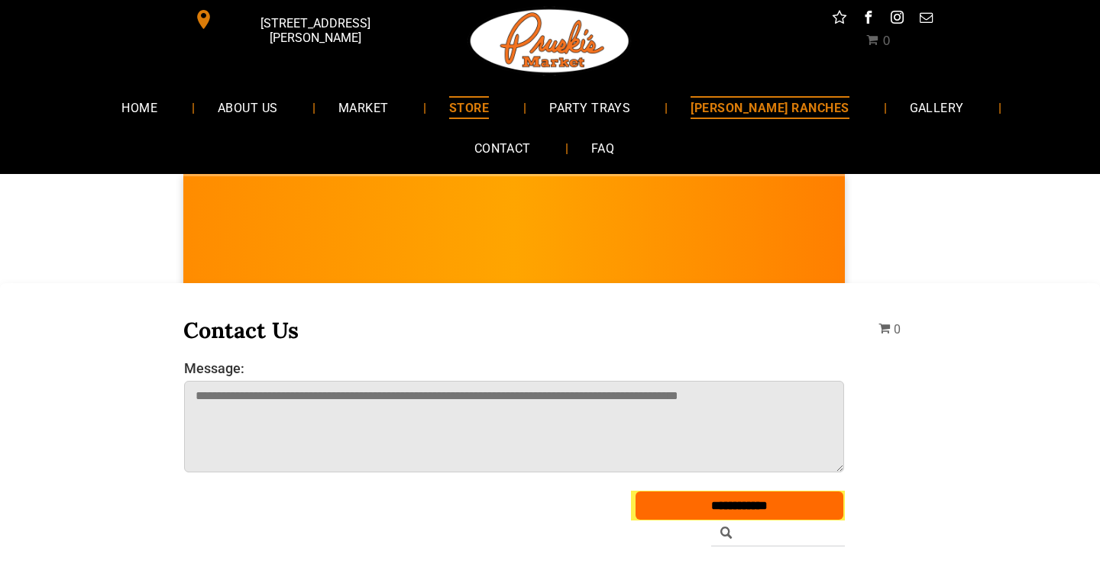
click at [696, 109] on span "[PERSON_NAME] RANCHES" at bounding box center [769, 107] width 158 height 22
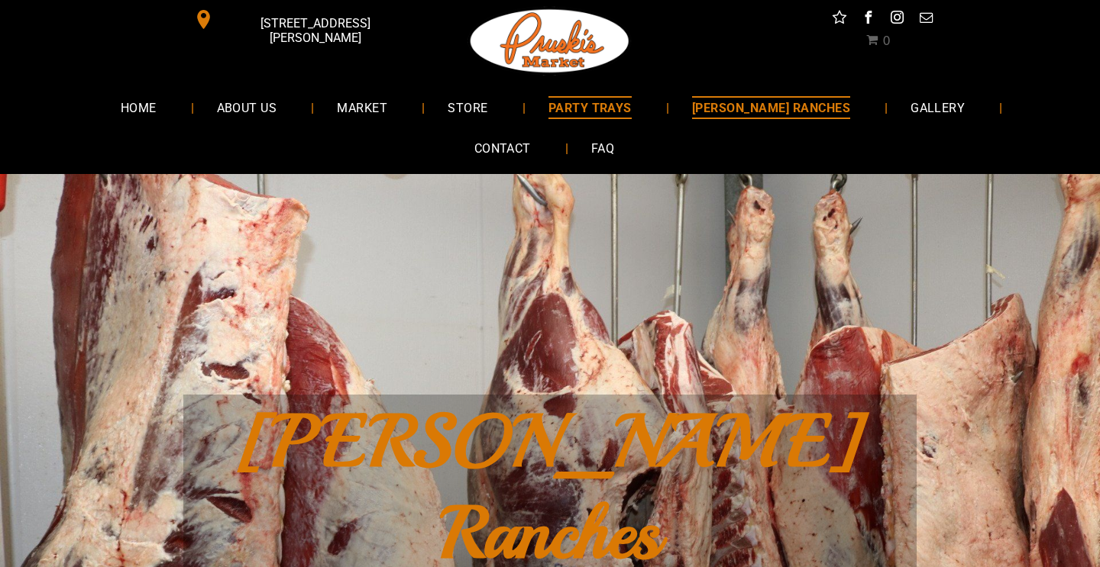
click at [580, 111] on span "PARTY TRAYS" at bounding box center [589, 107] width 83 height 22
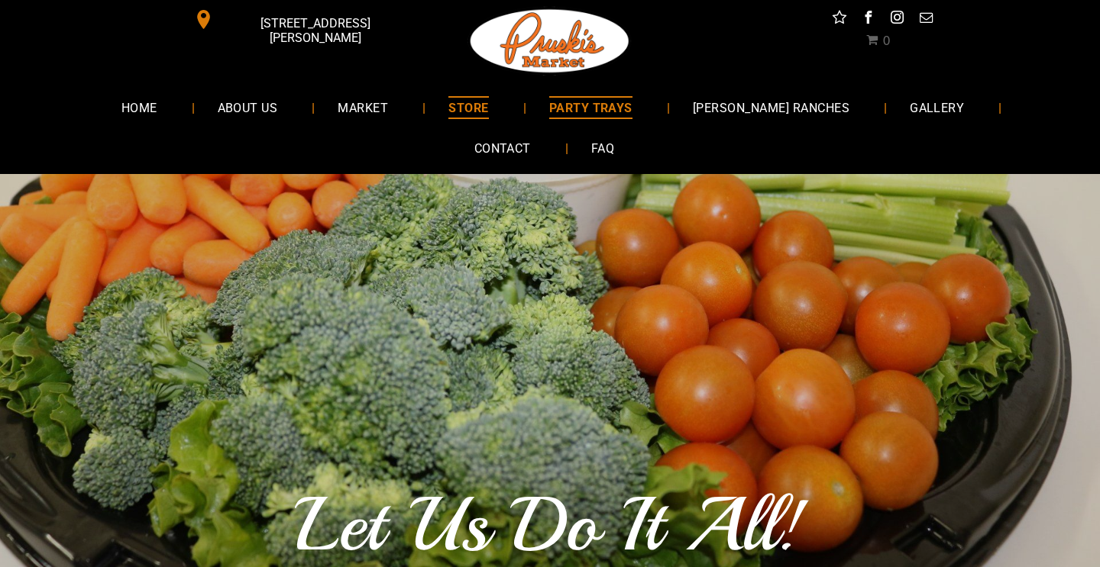
click at [448, 114] on span "STORE" at bounding box center [468, 107] width 40 height 22
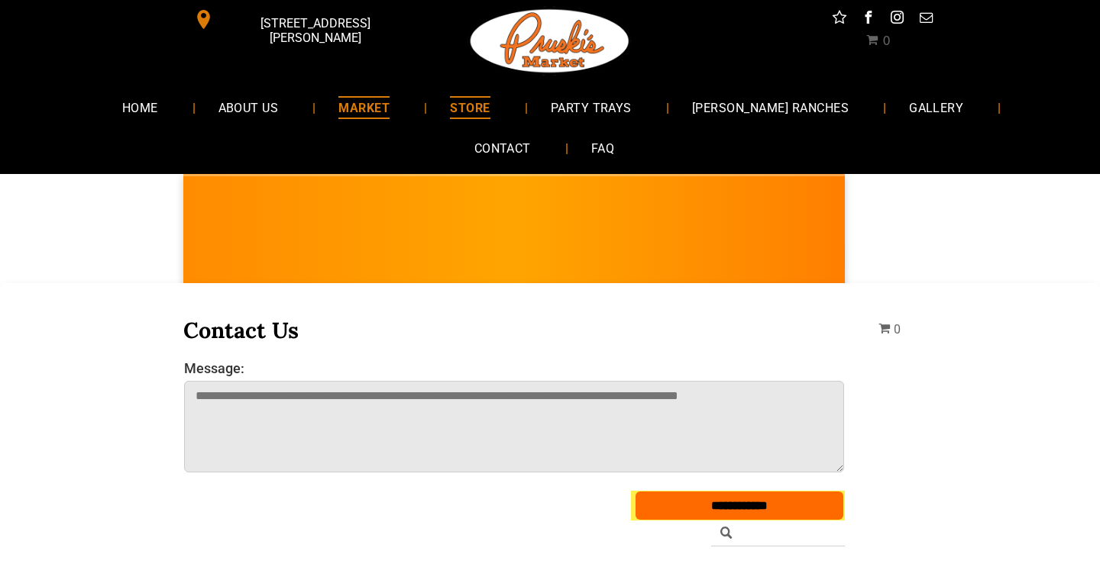
click at [338, 111] on span "MARKET" at bounding box center [363, 107] width 51 height 22
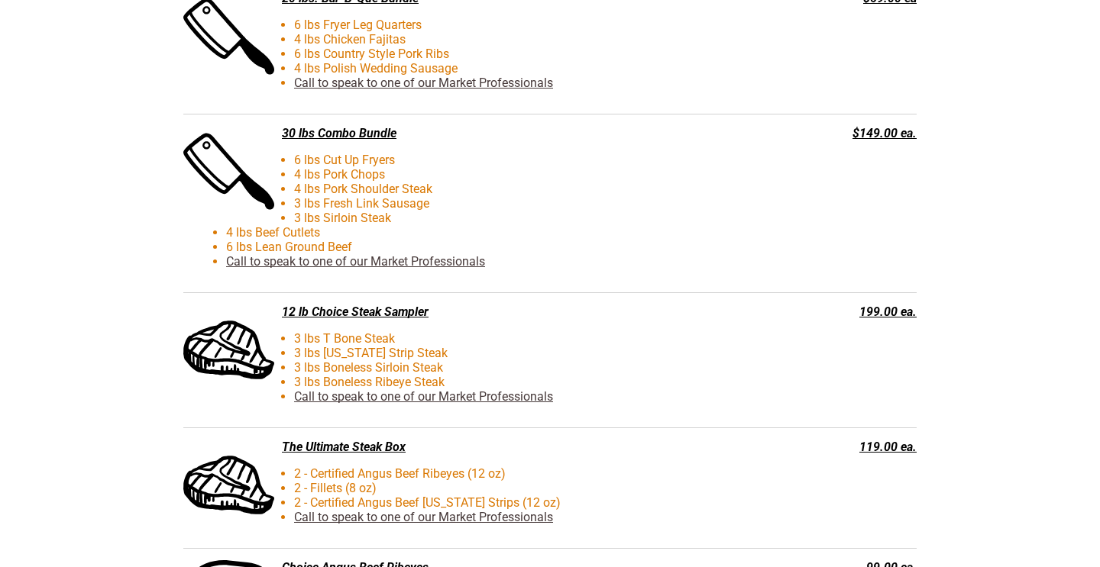
scroll to position [3534, 0]
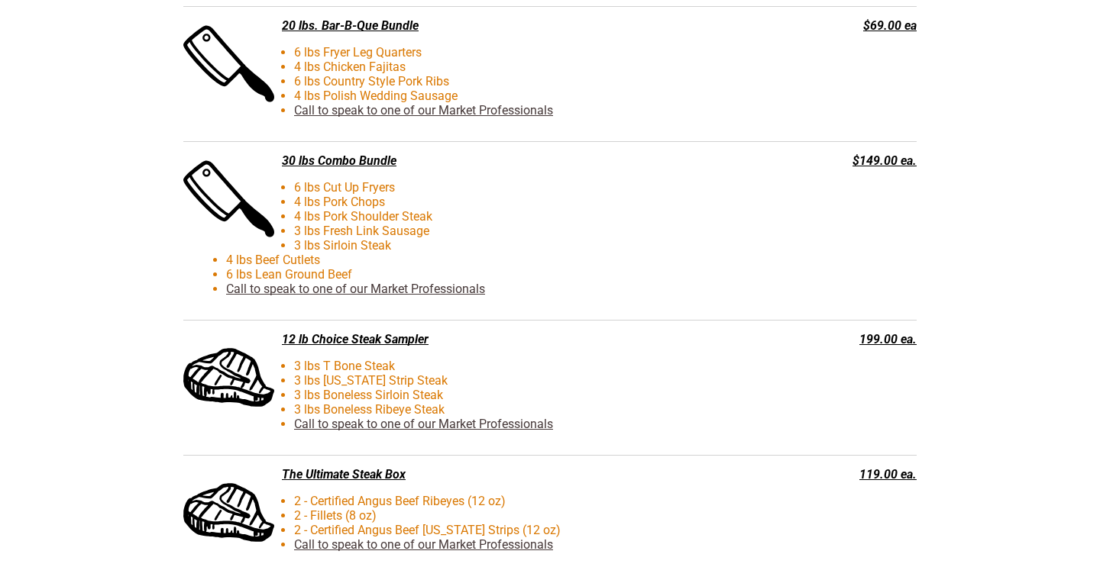
click at [394, 334] on div "12 lb Choice Steak Sampler" at bounding box center [472, 339] width 579 height 15
click at [240, 385] on li "3 lbs [US_STATE] Strip Steak" at bounding box center [500, 380] width 548 height 15
click at [329, 379] on li "3 lbs [US_STATE] Strip Steak" at bounding box center [500, 380] width 548 height 15
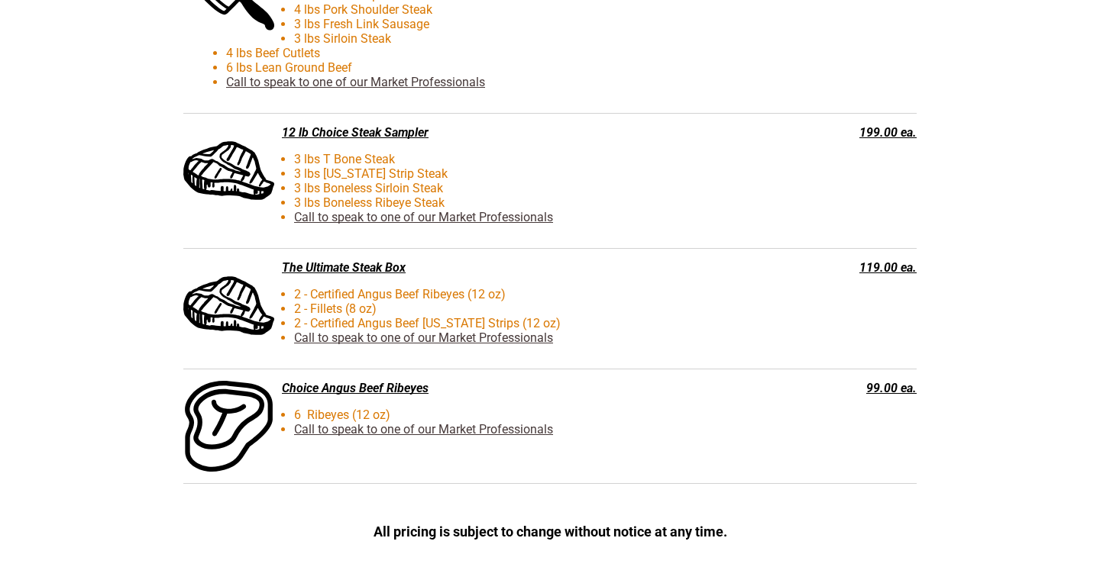
scroll to position [3796, 0]
